Goal: Task Accomplishment & Management: Manage account settings

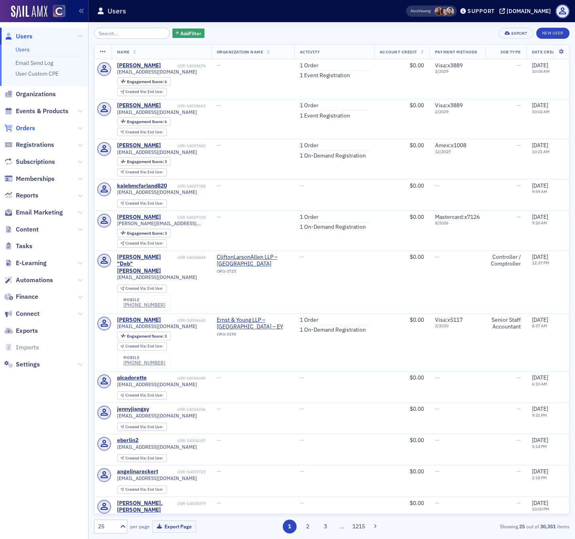
click at [25, 128] on span "Orders" at bounding box center [25, 128] width 19 height 9
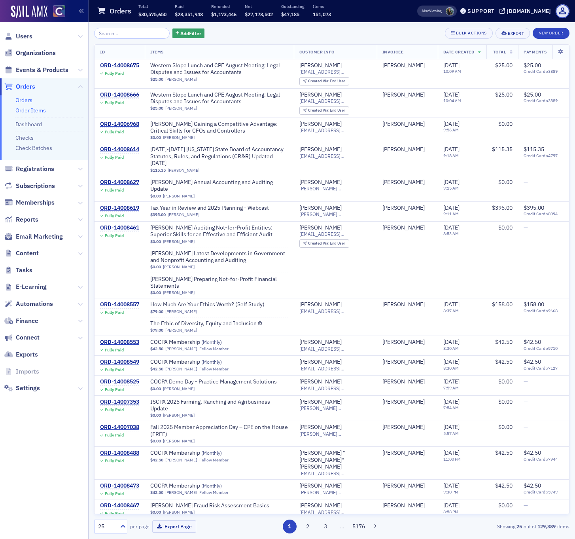
click at [44, 110] on link "Order Items" at bounding box center [30, 110] width 30 height 7
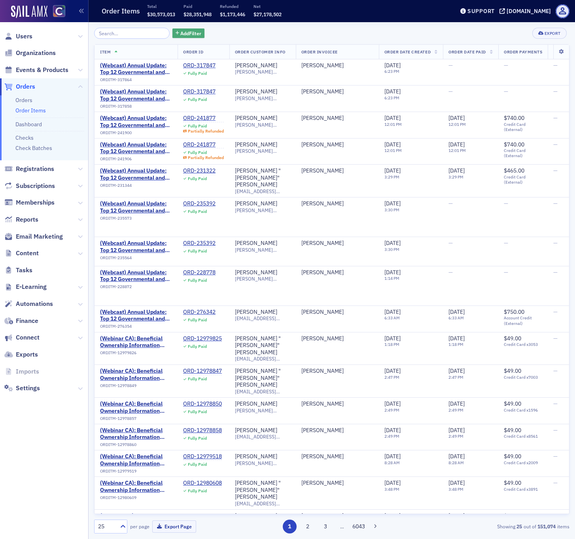
click at [180, 34] on span "Add Filter" at bounding box center [190, 33] width 21 height 7
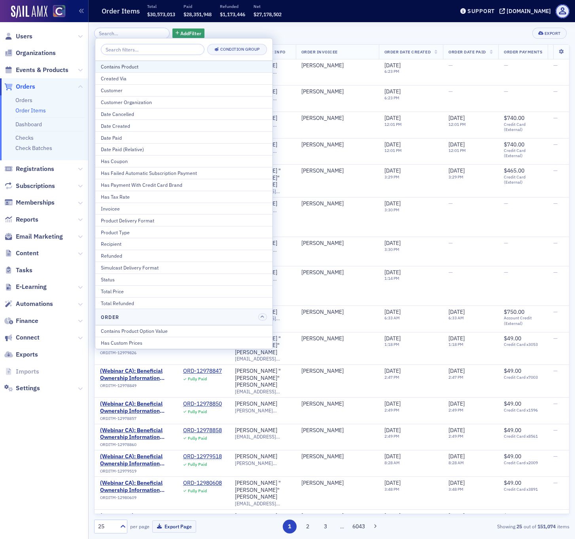
click at [138, 64] on div "Contains Product" at bounding box center [184, 66] width 166 height 7
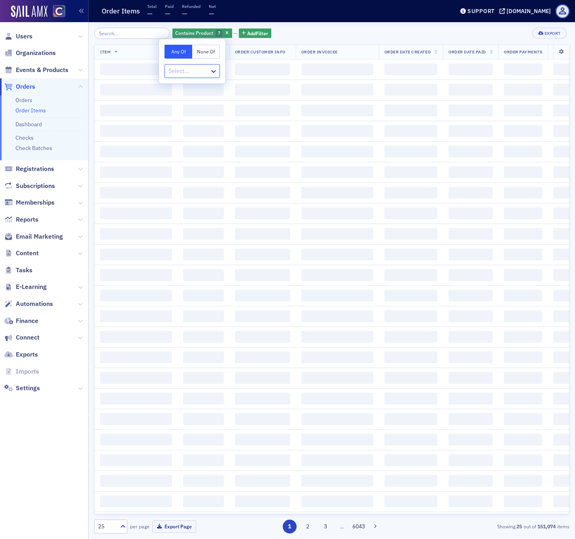
click at [189, 70] on div at bounding box center [188, 71] width 41 height 10
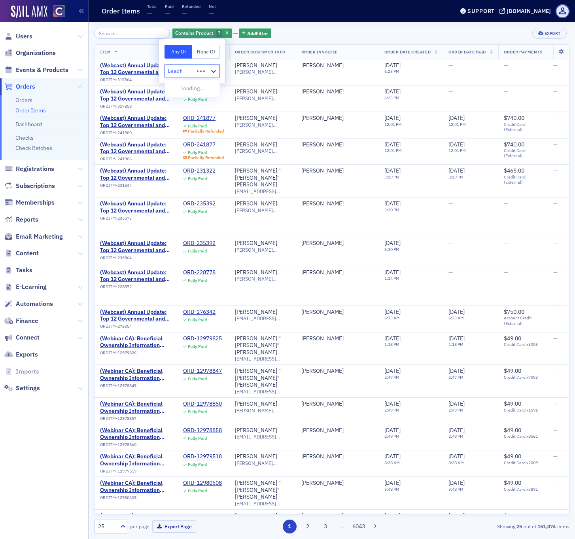
type input "Leadfit"
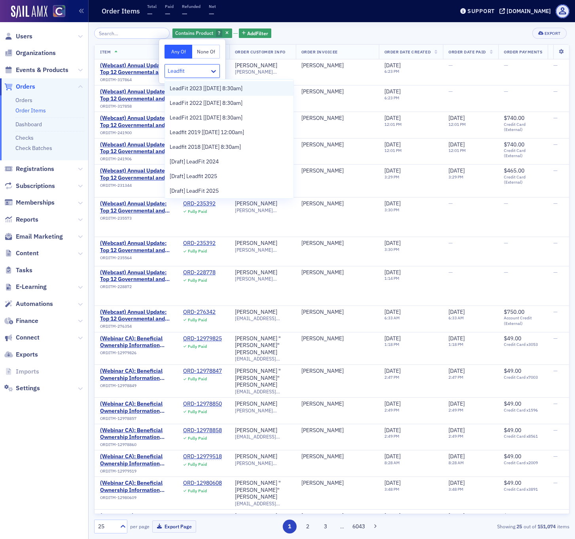
click at [192, 88] on span "LeadFit 2023 [[DATE] 8:30am]" at bounding box center [206, 88] width 73 height 8
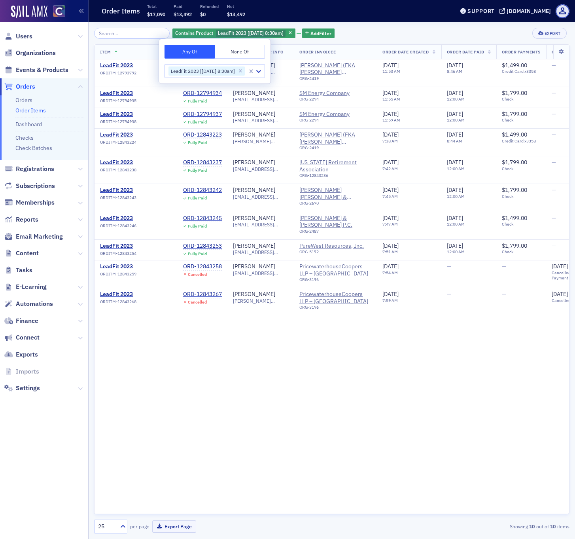
click at [261, 348] on div "Item Order ID Order Customer Info Order Invoicee Order Date Created Order Date …" at bounding box center [331, 278] width 475 height 469
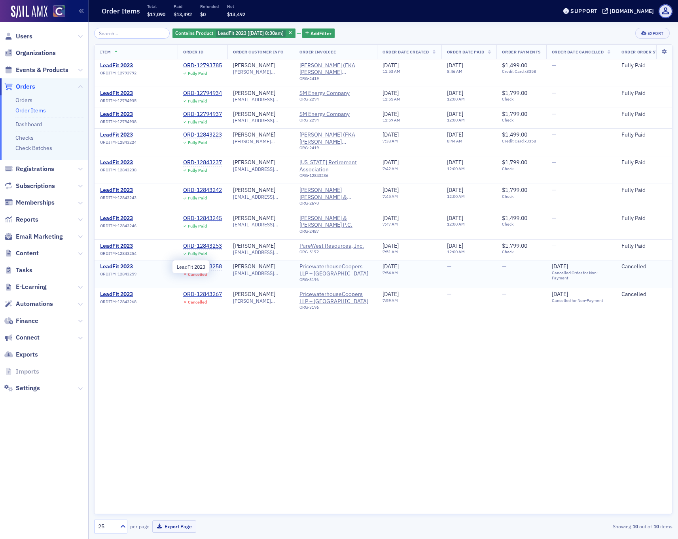
click at [117, 266] on span "LeadFit 2023" at bounding box center [136, 266] width 72 height 7
click at [116, 295] on span "LeadFit 2023" at bounding box center [136, 294] width 72 height 7
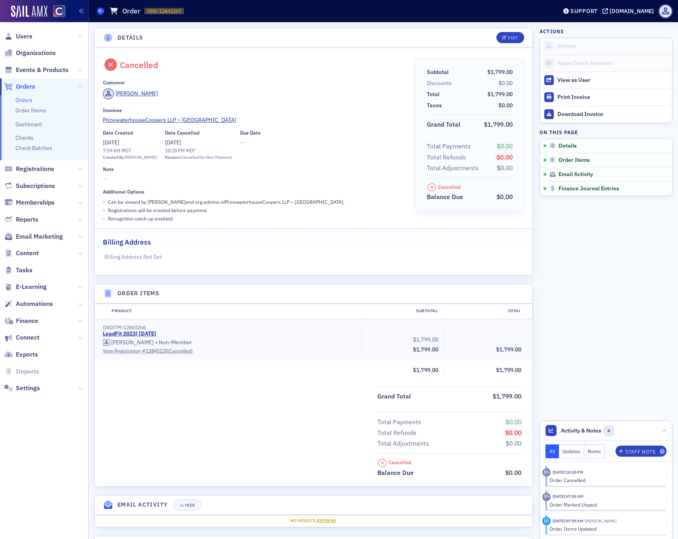
click at [101, 11] on icon at bounding box center [100, 11] width 3 height 4
